Goal: Task Accomplishment & Management: Manage account settings

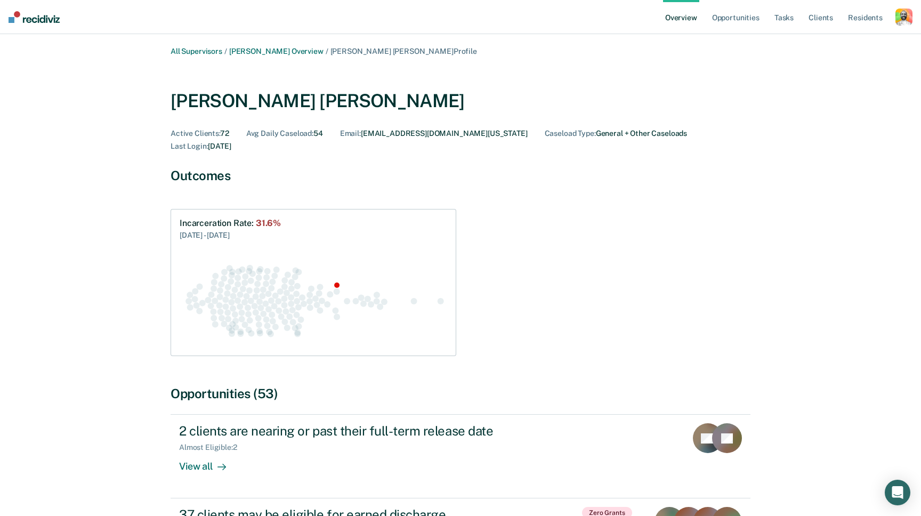
click at [676, 15] on link "Overview" at bounding box center [681, 17] width 36 height 34
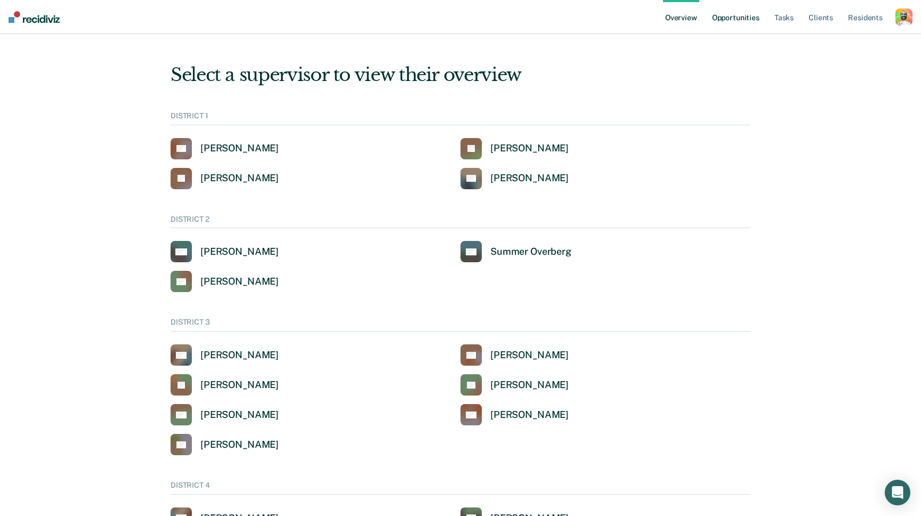
click at [747, 21] on link "Opportunities" at bounding box center [736, 17] width 52 height 34
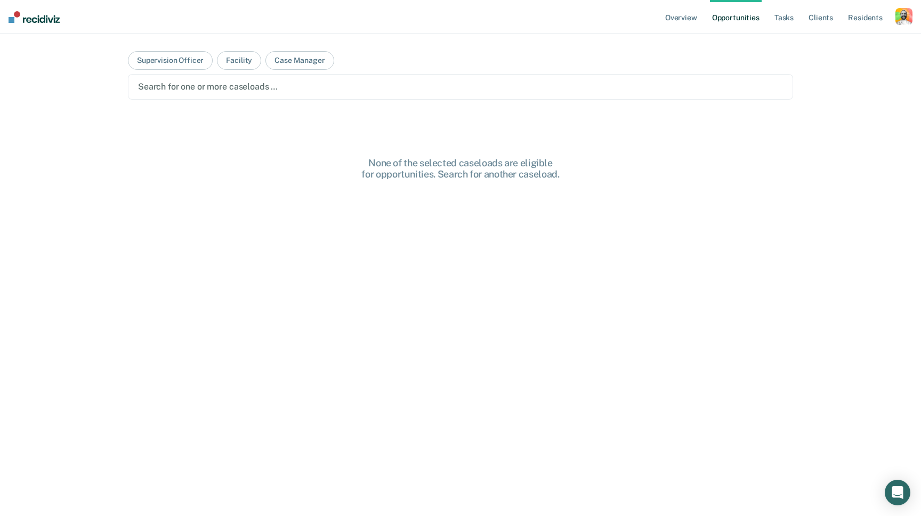
click at [903, 17] on div "button" at bounding box center [903, 16] width 17 height 17
click at [831, 43] on link "Profile" at bounding box center [858, 43] width 91 height 9
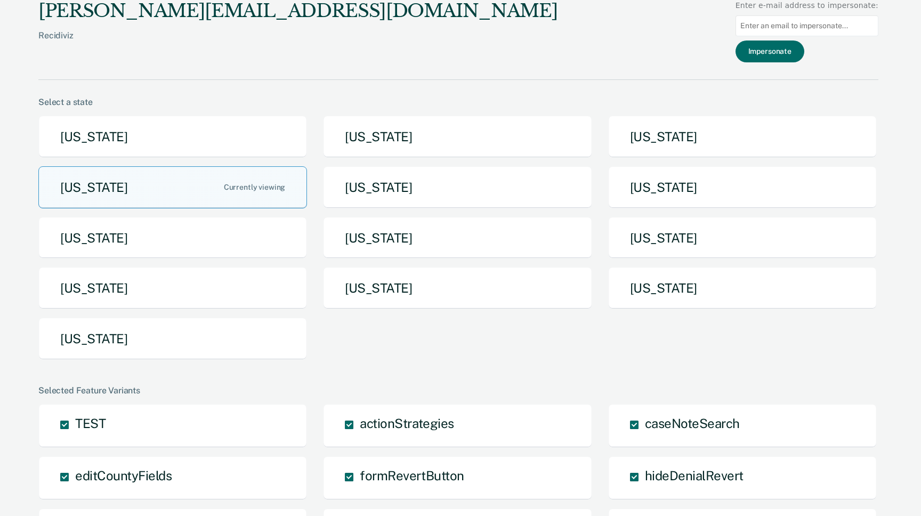
click at [775, 28] on input at bounding box center [806, 25] width 143 height 21
paste input "[EMAIL_ADDRESS][DOMAIN_NAME][US_STATE]"
type input "[EMAIL_ADDRESS][DOMAIN_NAME][US_STATE]"
click at [778, 51] on button "Impersonate" at bounding box center [769, 52] width 69 height 22
